Goal: Task Accomplishment & Management: Complete application form

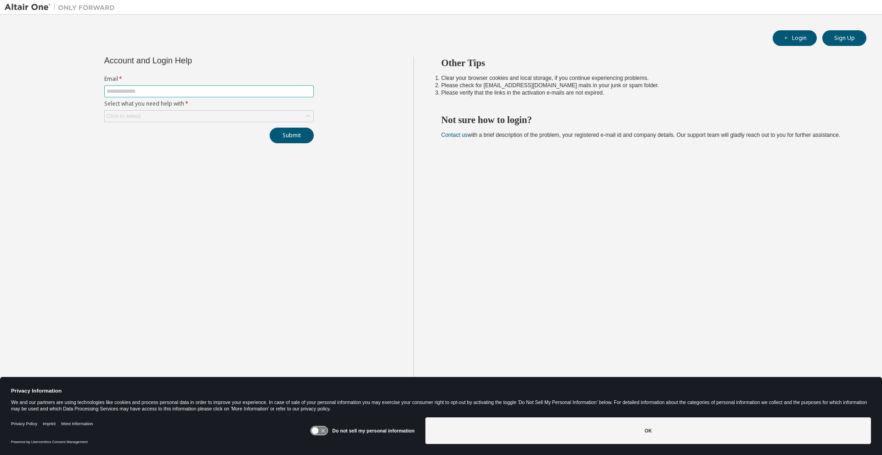
click at [153, 91] on input "text" at bounding box center [209, 91] width 205 height 7
type input "**********"
click at [146, 108] on form "**********" at bounding box center [208, 98] width 209 height 47
click at [146, 114] on div "Click to select" at bounding box center [209, 116] width 209 height 11
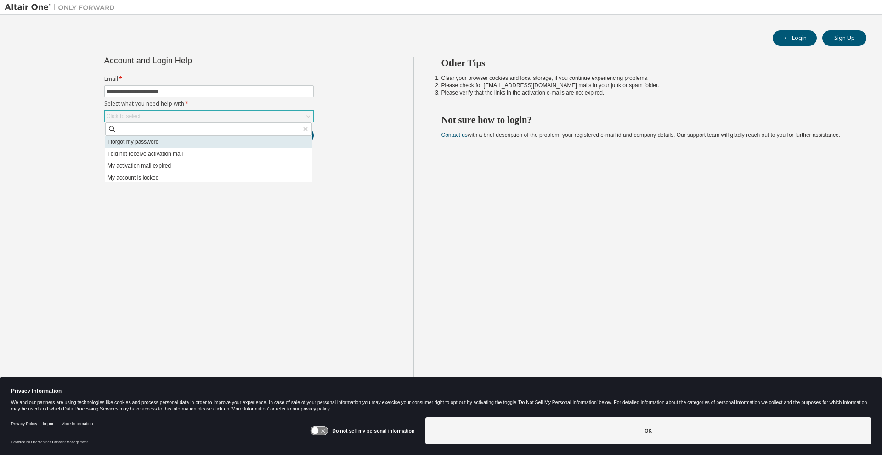
click at [209, 143] on li "I forgot my password" at bounding box center [208, 142] width 207 height 12
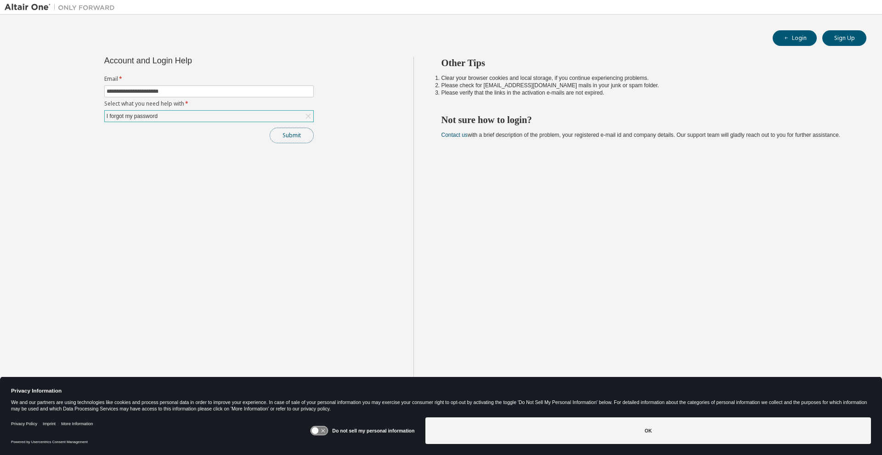
click at [289, 136] on button "Submit" at bounding box center [292, 136] width 44 height 16
click at [291, 138] on button "Submit" at bounding box center [292, 136] width 44 height 16
click at [143, 107] on label "Select what you need help with *" at bounding box center [208, 103] width 209 height 7
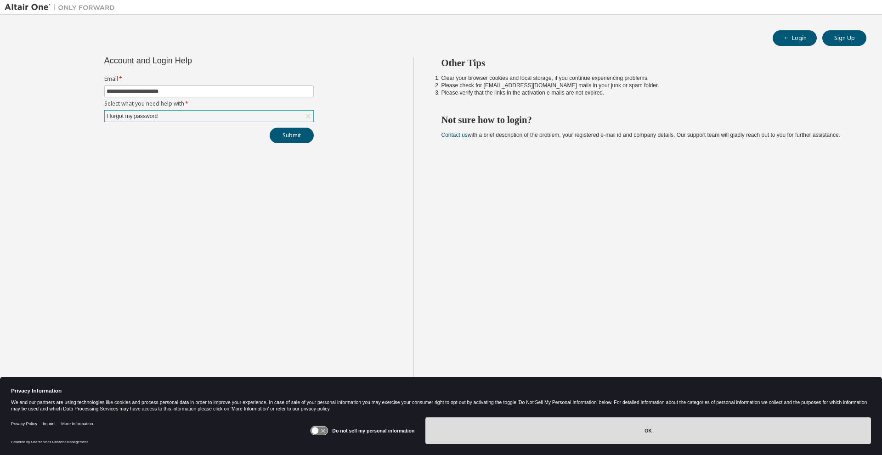
click at [656, 435] on button "OK" at bounding box center [648, 431] width 446 height 27
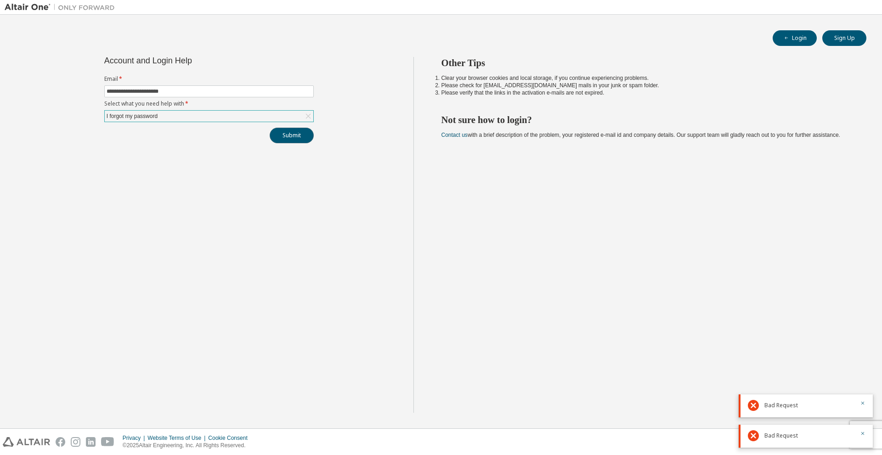
click at [293, 138] on button "Submit" at bounding box center [292, 136] width 44 height 16
click at [139, 114] on div "I forgot my password" at bounding box center [132, 116] width 54 height 10
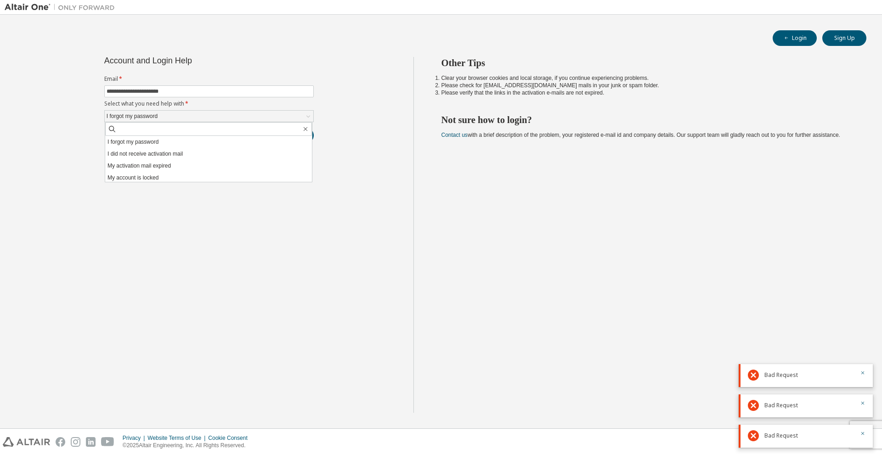
click at [856, 379] on div at bounding box center [859, 375] width 11 height 11
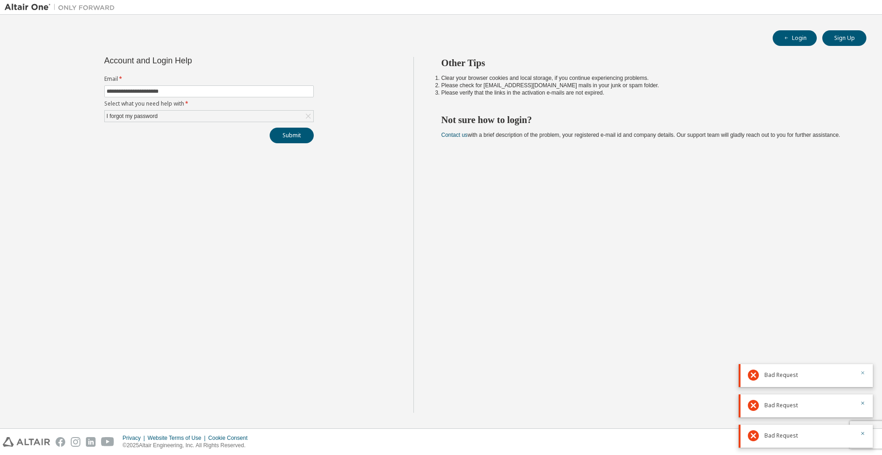
click at [861, 372] on icon "button" at bounding box center [863, 373] width 6 height 6
click at [861, 402] on icon "button" at bounding box center [863, 404] width 6 height 6
click at [864, 438] on button "button" at bounding box center [863, 434] width 6 height 8
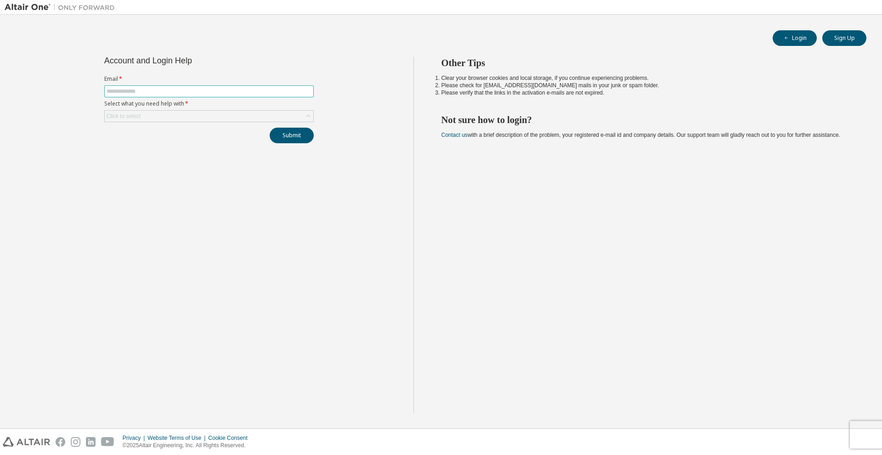
click at [184, 87] on span at bounding box center [208, 91] width 209 height 12
click at [162, 92] on input "text" at bounding box center [209, 91] width 205 height 7
type input "**********"
click at [277, 135] on button "Submit" at bounding box center [292, 136] width 44 height 16
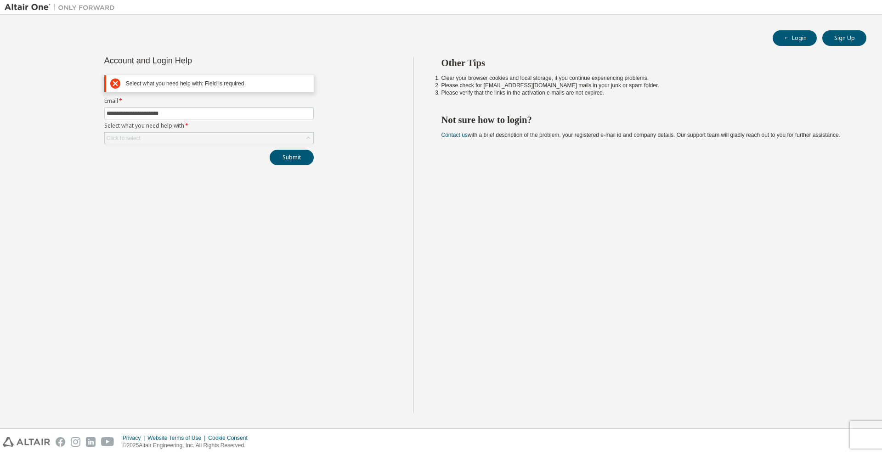
click at [184, 129] on label "Select what you need help with *" at bounding box center [208, 125] width 209 height 7
click at [173, 112] on input "**********" at bounding box center [209, 113] width 205 height 7
click at [311, 138] on icon at bounding box center [308, 138] width 9 height 9
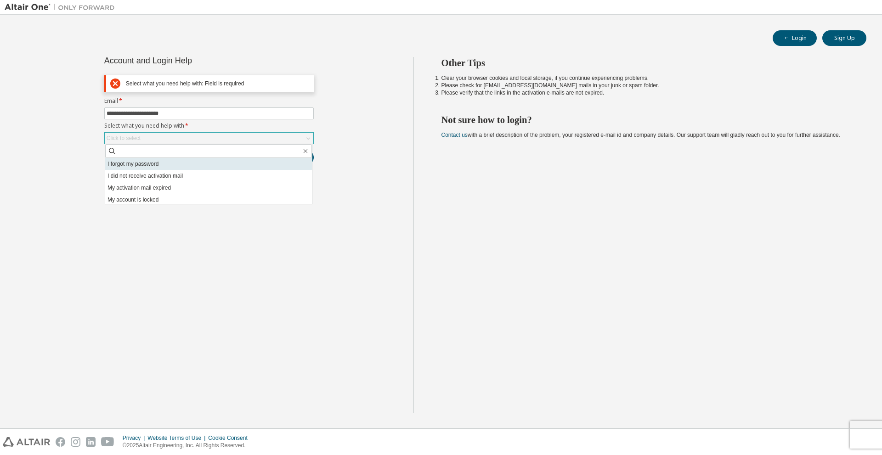
click at [139, 167] on li "I forgot my password" at bounding box center [208, 164] width 207 height 12
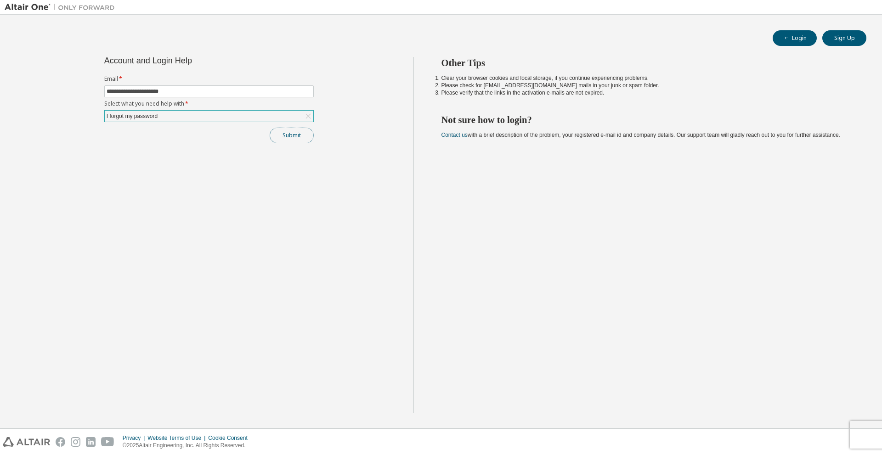
click at [288, 132] on button "Submit" at bounding box center [292, 136] width 44 height 16
click at [795, 41] on button "Login" at bounding box center [795, 38] width 44 height 16
click at [850, 38] on button "Sign Up" at bounding box center [844, 38] width 44 height 16
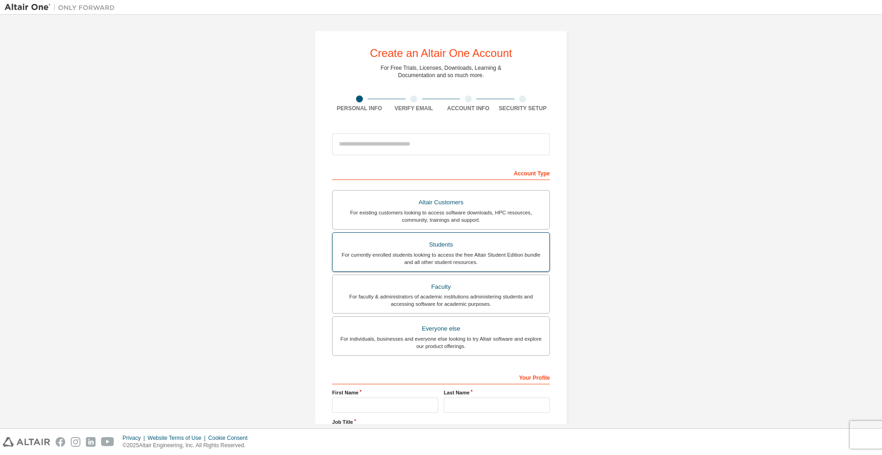
scroll to position [46, 0]
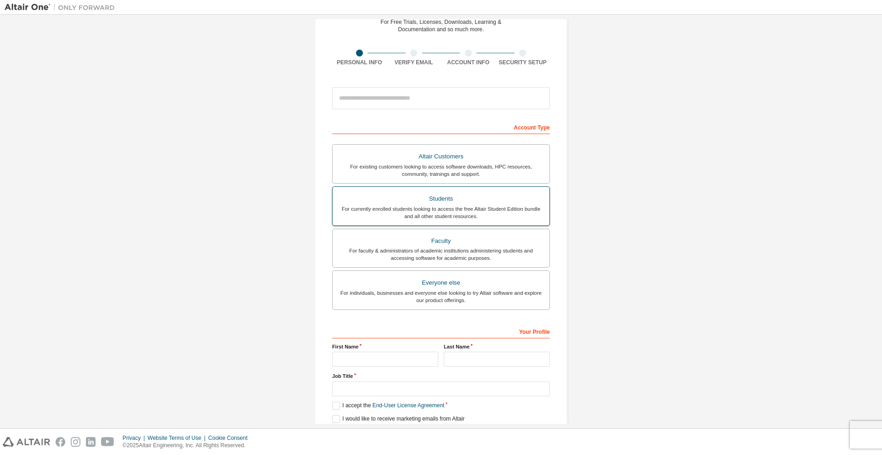
click at [452, 210] on div "For currently enrolled students looking to access the free Altair Student Editi…" at bounding box center [441, 212] width 206 height 15
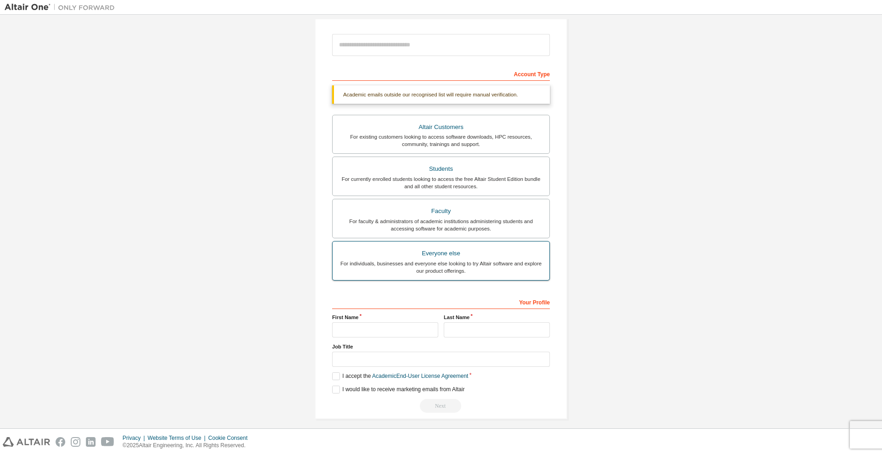
scroll to position [106, 0]
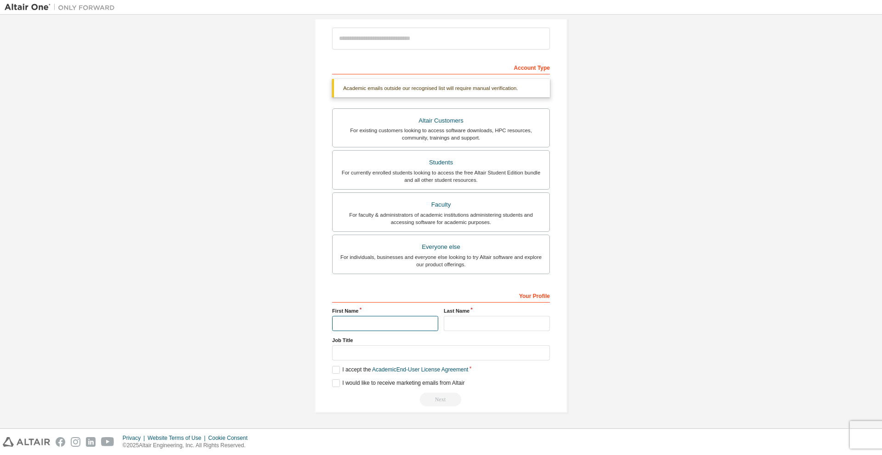
click at [363, 320] on input "text" at bounding box center [385, 323] width 106 height 15
type input "*******"
click at [464, 328] on input "text" at bounding box center [497, 323] width 106 height 15
type input "********"
click at [418, 352] on input "text" at bounding box center [441, 352] width 218 height 15
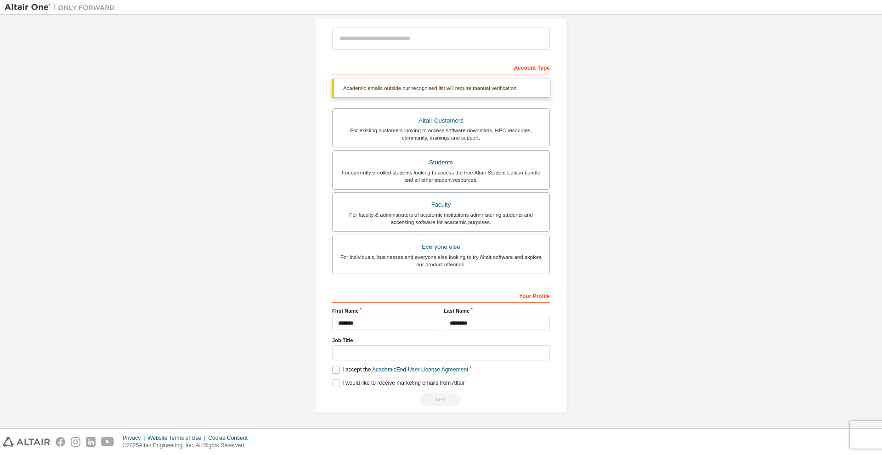
click at [340, 368] on label "I accept the Academic End-User License Agreement" at bounding box center [400, 370] width 136 height 8
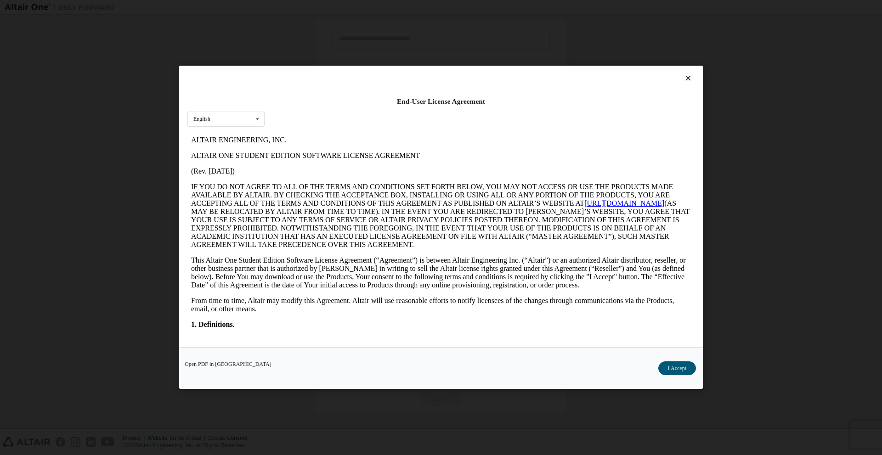
scroll to position [0, 0]
click at [686, 366] on button "I Accept" at bounding box center [677, 369] width 38 height 14
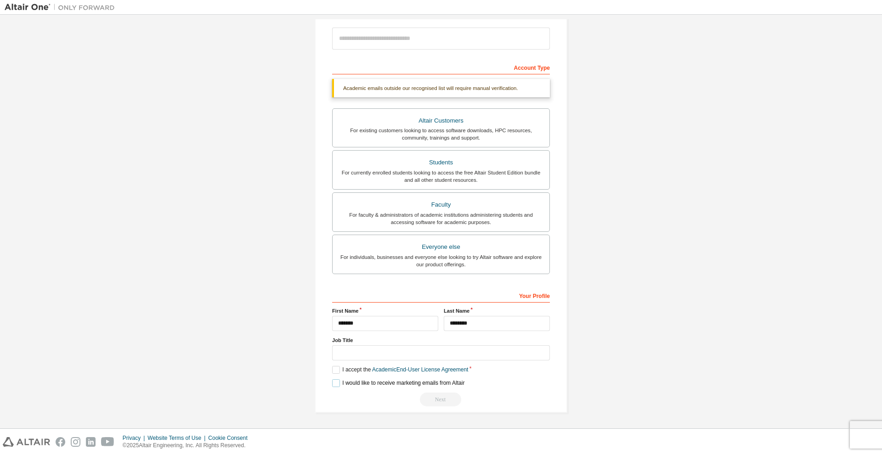
click at [336, 381] on label "I would like to receive marketing emails from Altair" at bounding box center [398, 383] width 132 height 8
click at [366, 348] on input "text" at bounding box center [441, 352] width 218 height 15
type input "*******"
click at [335, 378] on div "**********" at bounding box center [441, 347] width 218 height 119
click at [357, 356] on input "*******" at bounding box center [441, 352] width 218 height 15
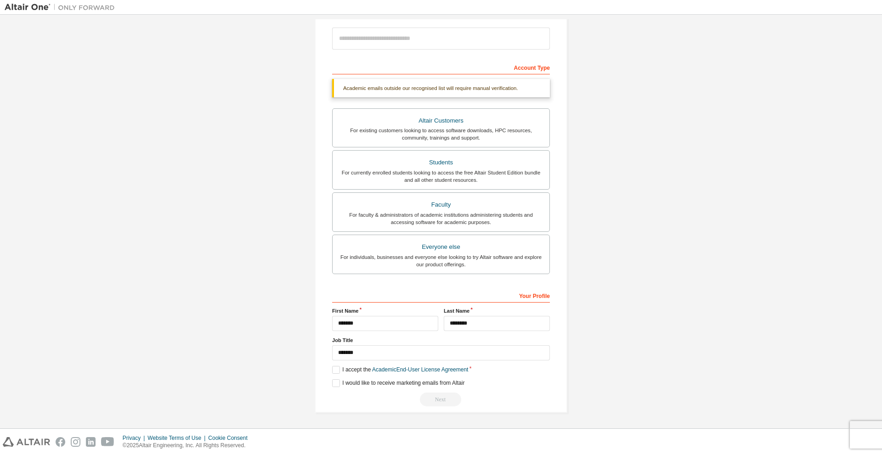
click at [358, 333] on div "**********" at bounding box center [441, 347] width 218 height 119
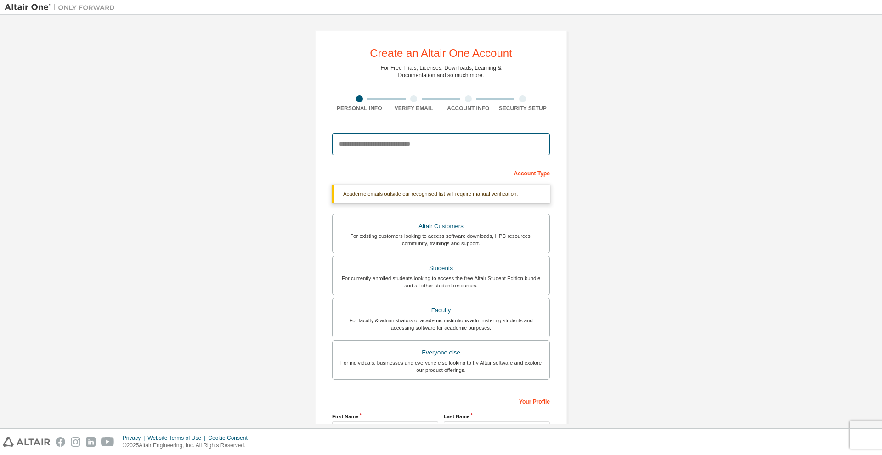
click at [399, 143] on input "email" at bounding box center [441, 144] width 218 height 22
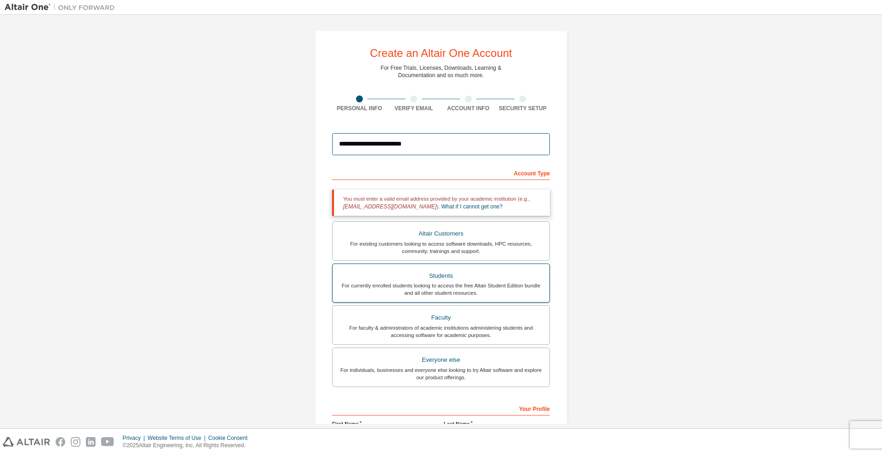
type input "**********"
click at [443, 274] on div "Students" at bounding box center [441, 276] width 206 height 13
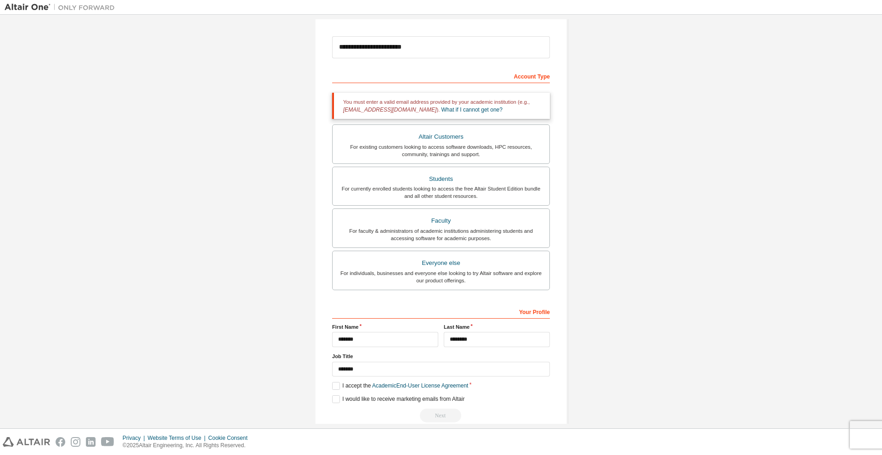
scroll to position [113, 0]
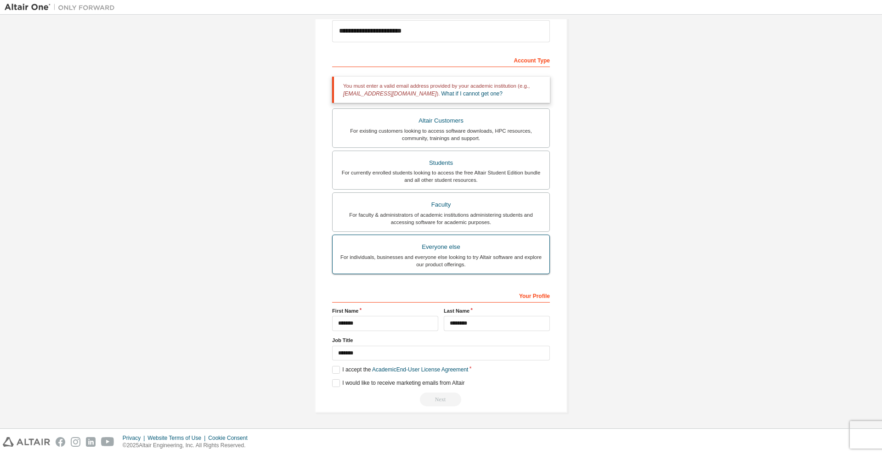
click at [457, 259] on div "For individuals, businesses and everyone else looking to try Altair software an…" at bounding box center [441, 261] width 206 height 15
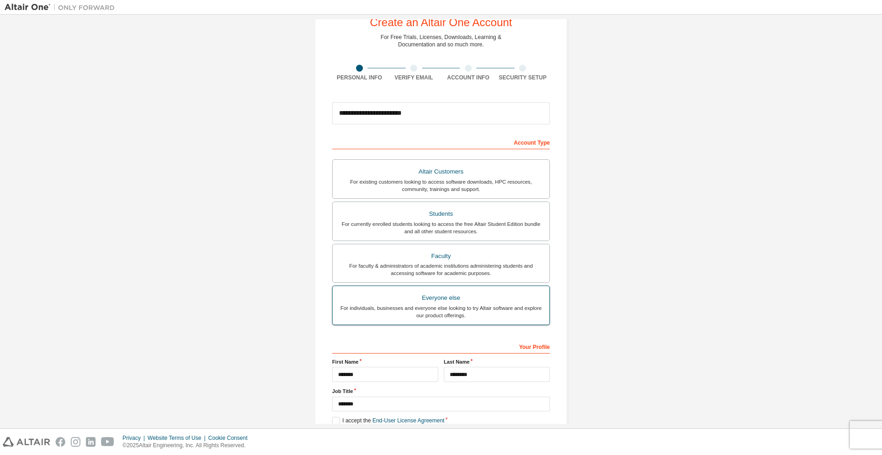
scroll to position [82, 0]
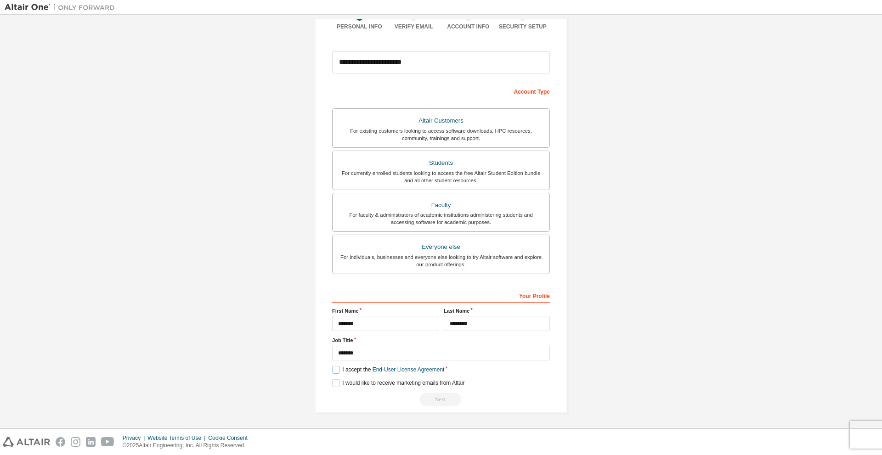
click at [344, 369] on label "I accept the End-User License Agreement" at bounding box center [388, 370] width 112 height 8
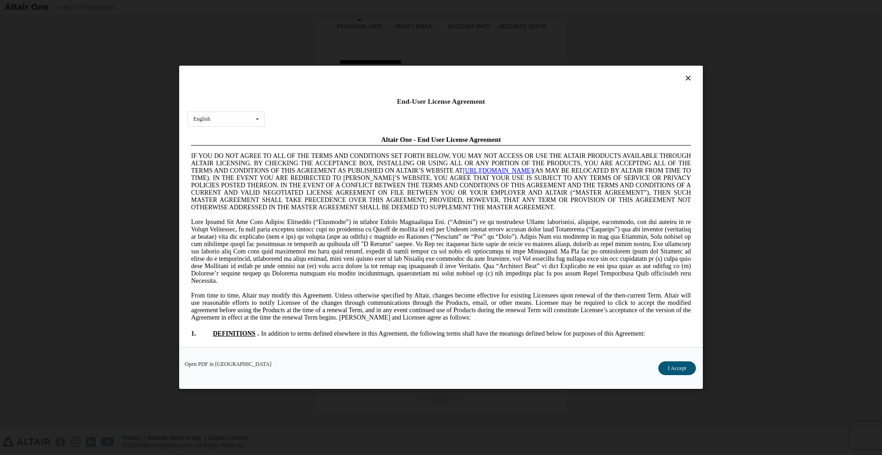
scroll to position [0, 0]
click at [666, 362] on button "I Accept" at bounding box center [677, 369] width 38 height 14
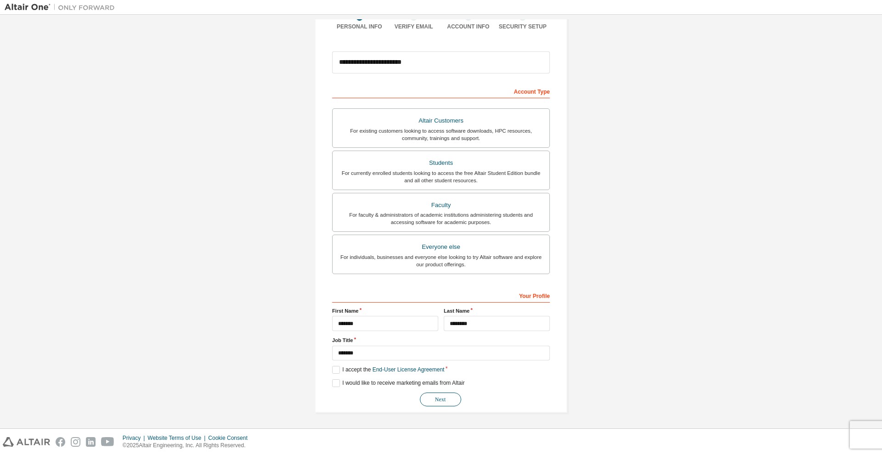
click at [433, 396] on button "Next" at bounding box center [440, 400] width 41 height 14
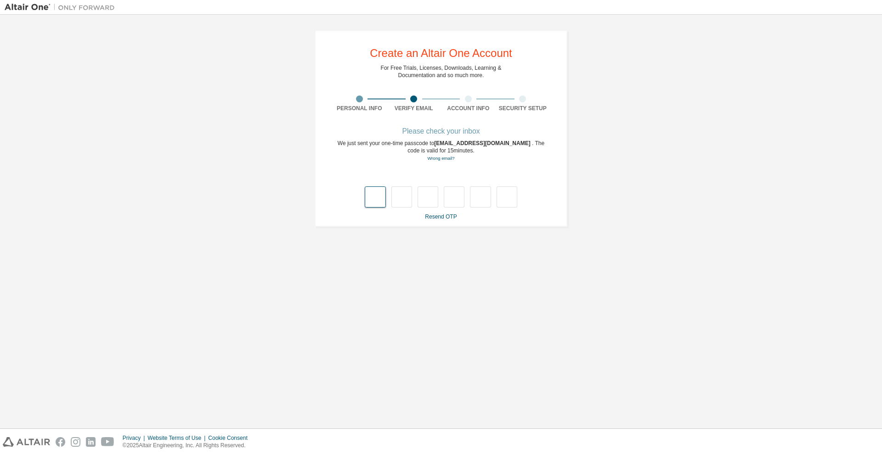
click at [379, 198] on input "text" at bounding box center [375, 196] width 21 height 21
type input "*"
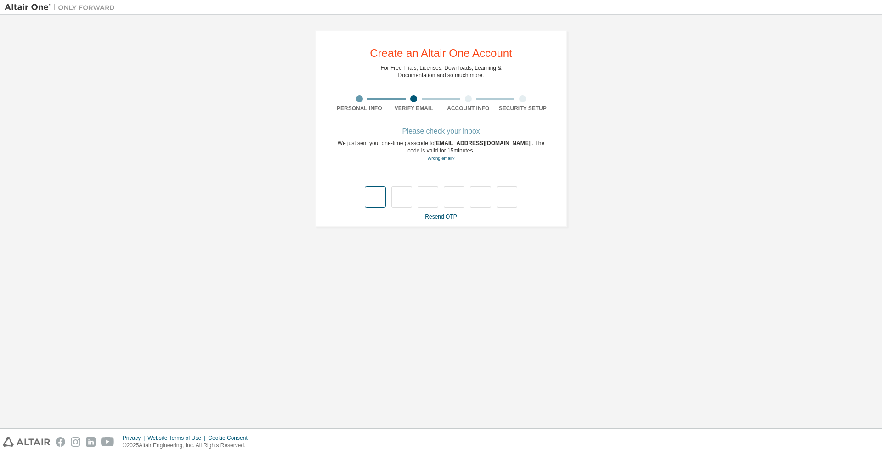
type input "*"
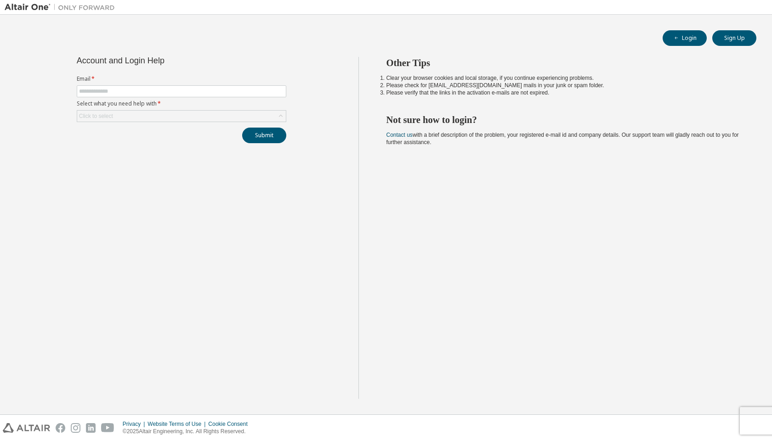
click at [752, 3] on div at bounding box center [439, 7] width 641 height 14
click at [115, 91] on input "text" at bounding box center [181, 91] width 205 height 7
type input "**********"
click at [136, 110] on div "Click to select" at bounding box center [181, 116] width 209 height 12
click at [130, 114] on div "Click to select" at bounding box center [181, 116] width 209 height 11
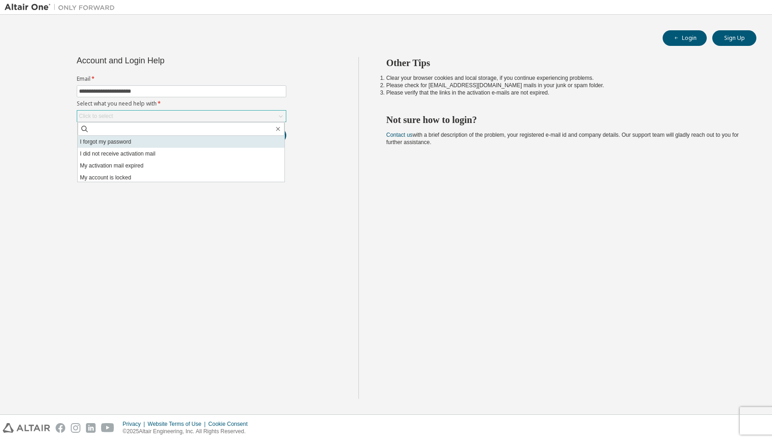
click at [126, 145] on li "I forgot my password" at bounding box center [181, 142] width 207 height 12
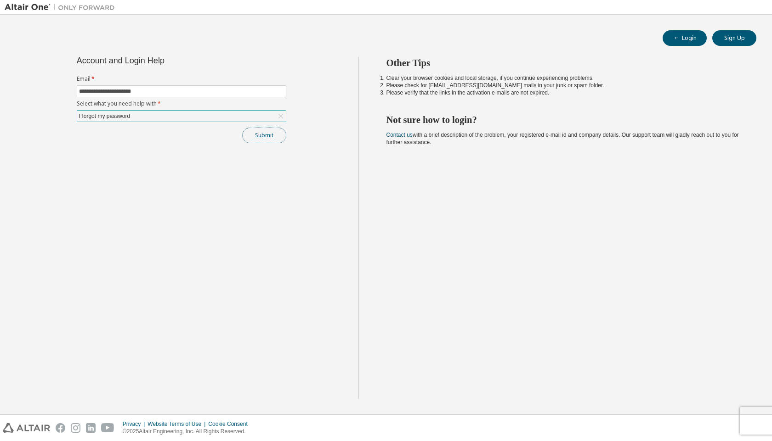
click at [265, 131] on button "Submit" at bounding box center [264, 136] width 44 height 16
click at [151, 119] on div "I forgot my password" at bounding box center [181, 116] width 209 height 11
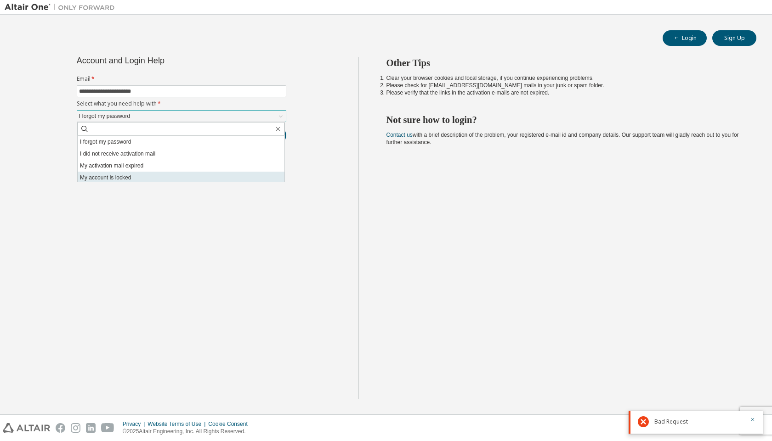
click at [133, 181] on li "My account is locked" at bounding box center [181, 178] width 207 height 12
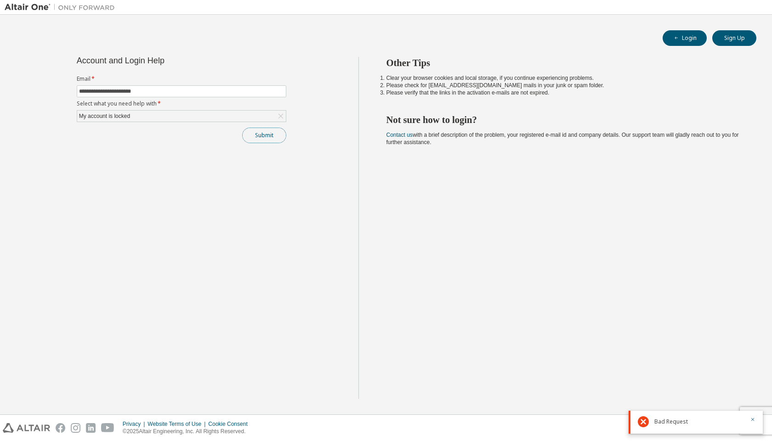
click at [262, 136] on button "Submit" at bounding box center [264, 136] width 44 height 16
click at [151, 116] on div "My account is locked" at bounding box center [181, 116] width 209 height 11
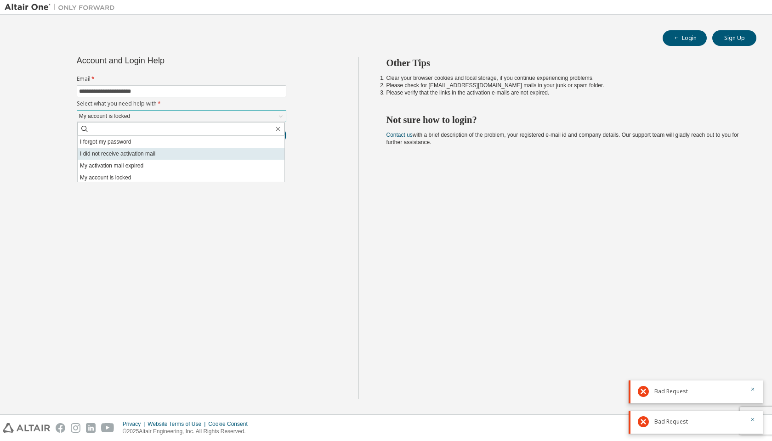
click at [121, 154] on li "I did not receive activation mail" at bounding box center [181, 154] width 207 height 12
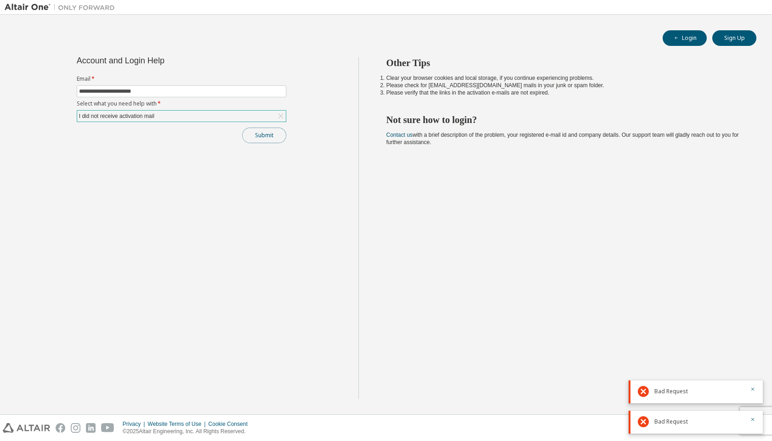
click at [263, 134] on button "Submit" at bounding box center [264, 136] width 44 height 16
click at [151, 117] on div "I did not receive activation mail" at bounding box center [117, 116] width 78 height 10
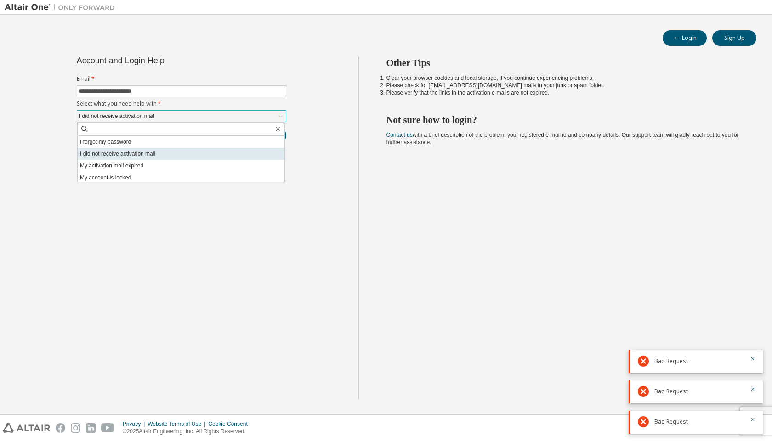
click at [108, 157] on li "I did not receive activation mail" at bounding box center [181, 154] width 207 height 12
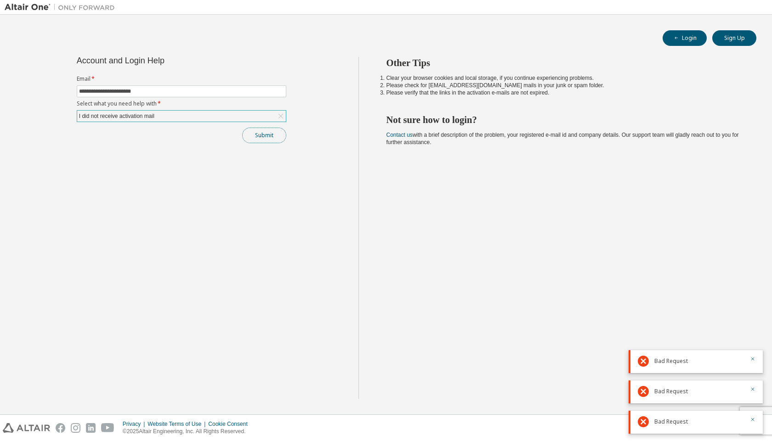
click at [264, 137] on button "Submit" at bounding box center [264, 136] width 44 height 16
click at [168, 117] on div "I did not receive activation mail" at bounding box center [181, 116] width 209 height 11
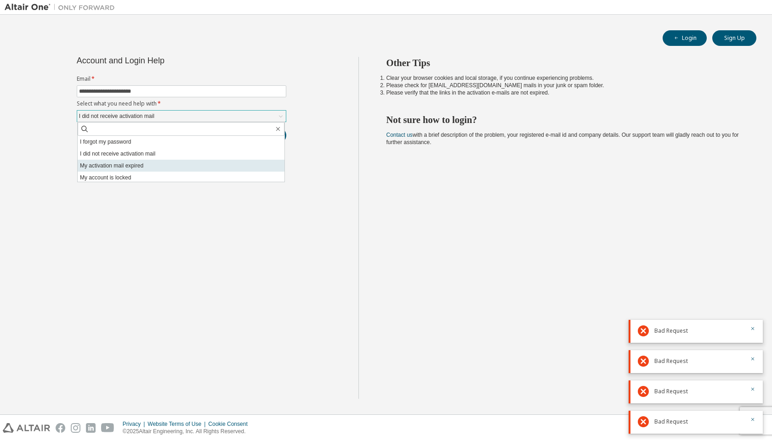
click at [146, 166] on li "My activation mail expired" at bounding box center [181, 166] width 207 height 12
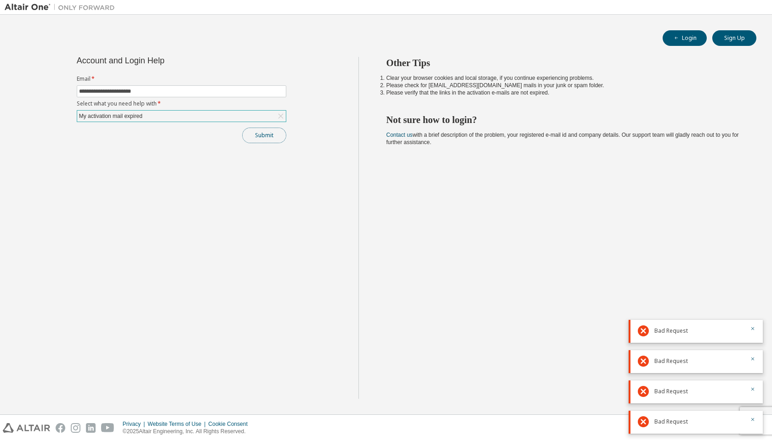
click at [252, 137] on button "Submit" at bounding box center [264, 136] width 44 height 16
click at [754, 299] on div "Bad Request" at bounding box center [695, 301] width 134 height 23
click at [754, 333] on button "button" at bounding box center [753, 330] width 6 height 8
click at [429, 237] on div "Other Tips Clear your browser cookies and local storage, if you continue experi…" at bounding box center [562, 228] width 409 height 342
click at [754, 328] on icon "button" at bounding box center [753, 329] width 6 height 6
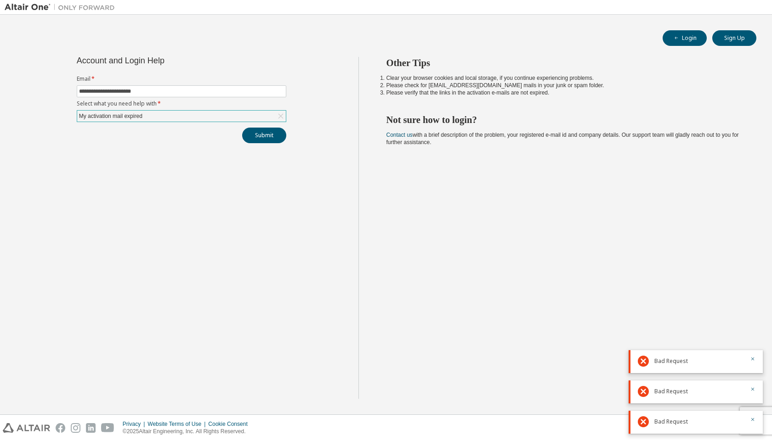
click at [756, 362] on div "Bad Request" at bounding box center [695, 361] width 134 height 23
click at [750, 390] on icon "button" at bounding box center [753, 390] width 6 height 6
click at [756, 394] on div "Bad Request" at bounding box center [695, 392] width 134 height 23
drag, startPoint x: 755, startPoint y: 389, endPoint x: 757, endPoint y: 396, distance: 7.4
click at [755, 390] on icon "button" at bounding box center [753, 390] width 6 height 6
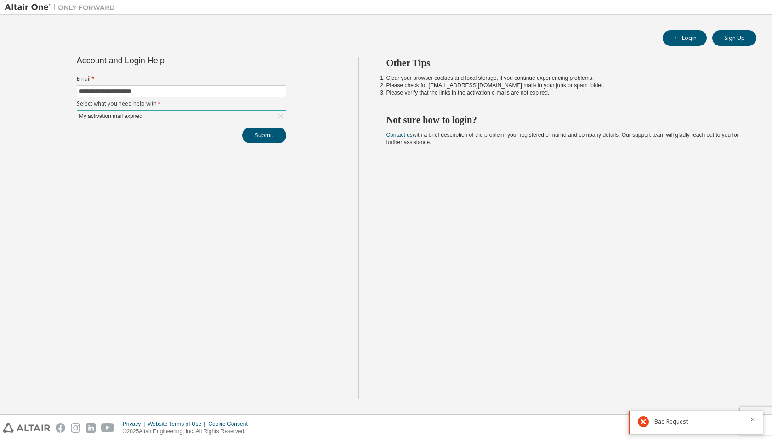
click at [755, 422] on div "Bad Request" at bounding box center [695, 422] width 134 height 23
click at [266, 238] on div "**********" at bounding box center [182, 228] width 354 height 342
